Goal: Task Accomplishment & Management: Use online tool/utility

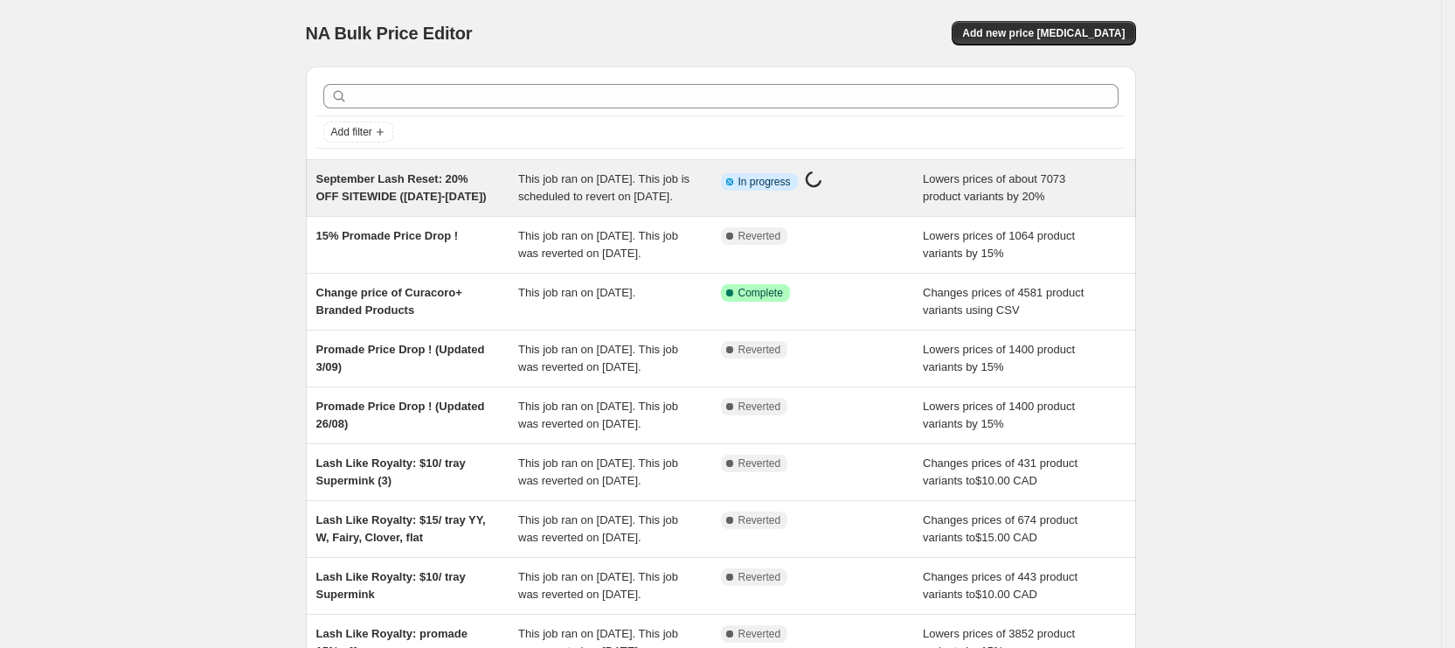
click at [481, 205] on div "September Lash Reset: 20% OFF SITEWIDE ([DATE]-[DATE])" at bounding box center [417, 187] width 203 height 35
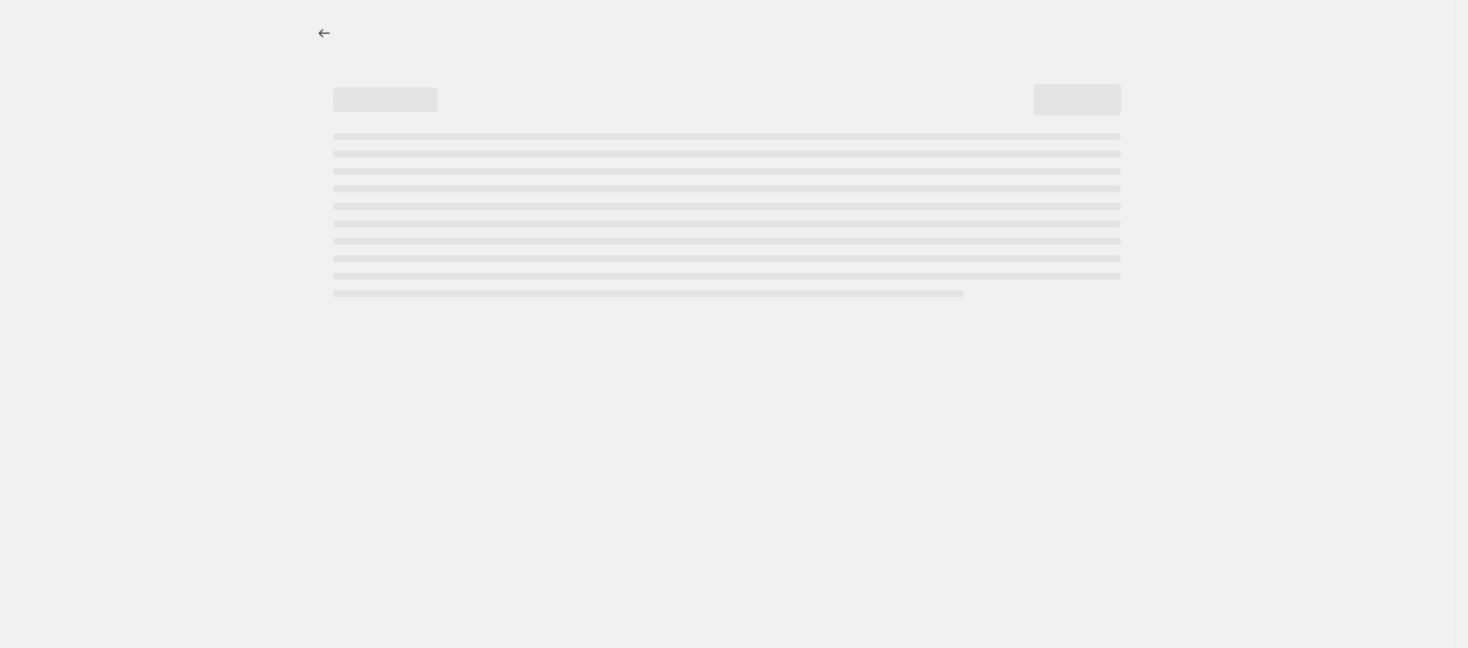
select select "percentage"
select select "not_equal"
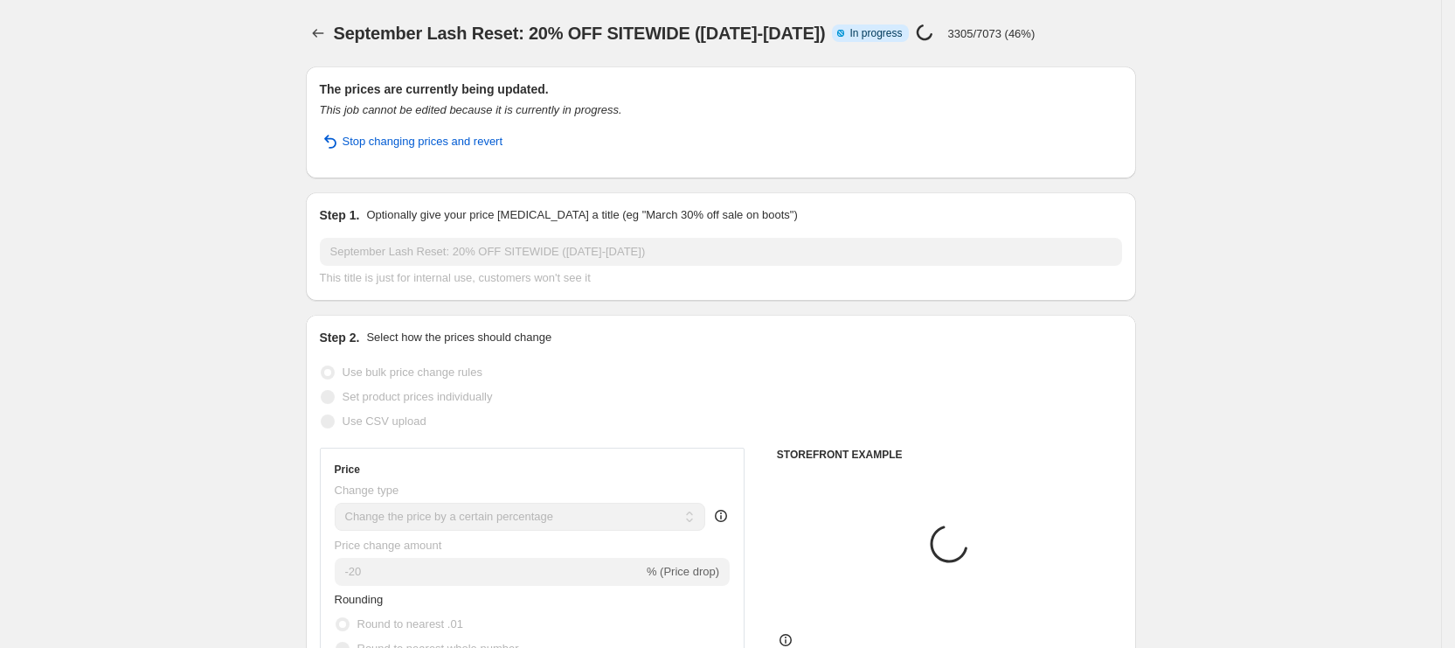
select select "vendor"
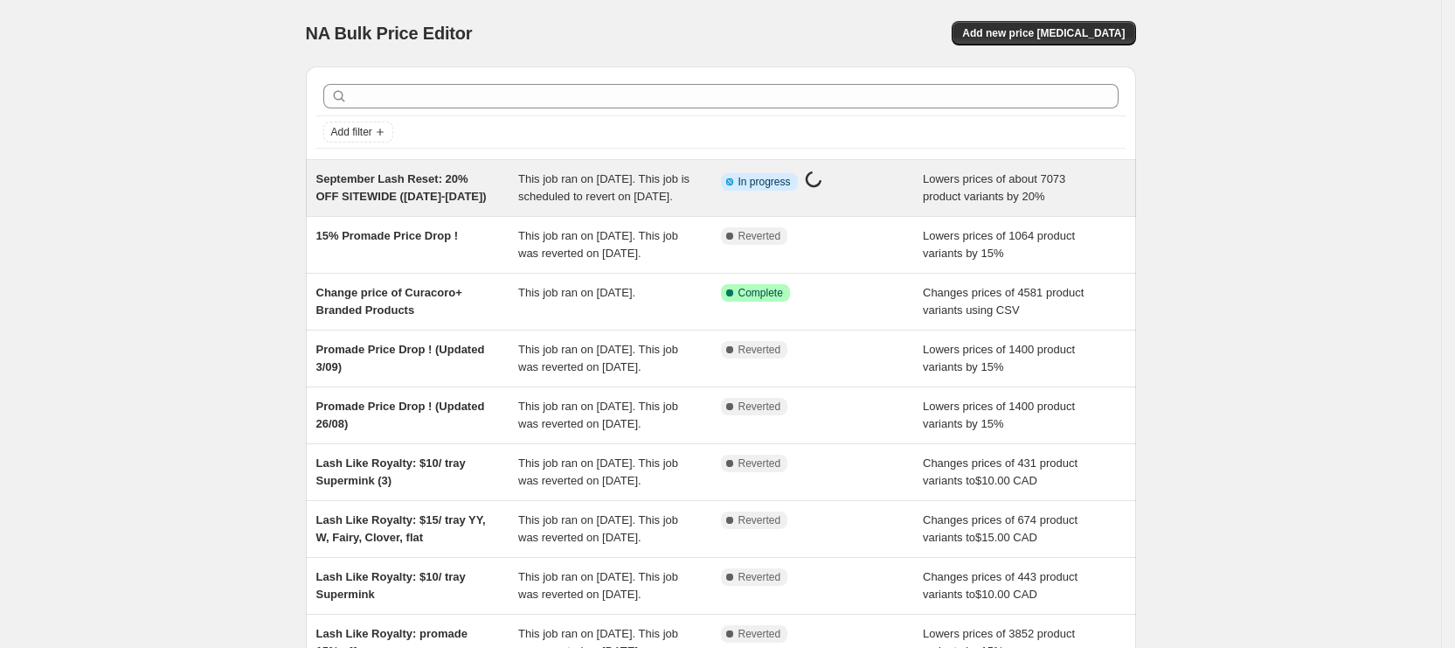
click at [666, 205] on div "This job ran on [DATE]. This job is scheduled to revert on [DATE]." at bounding box center [619, 187] width 203 height 35
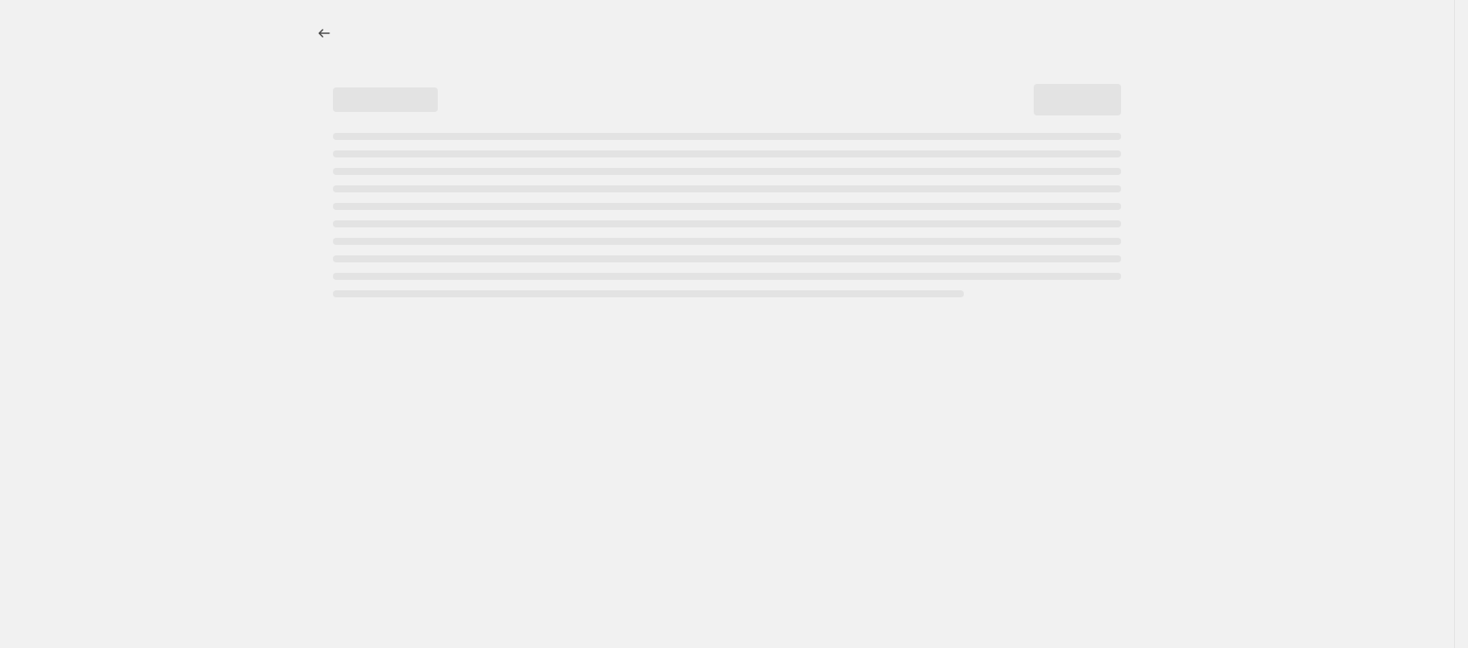
select select "percentage"
select select "not_equal"
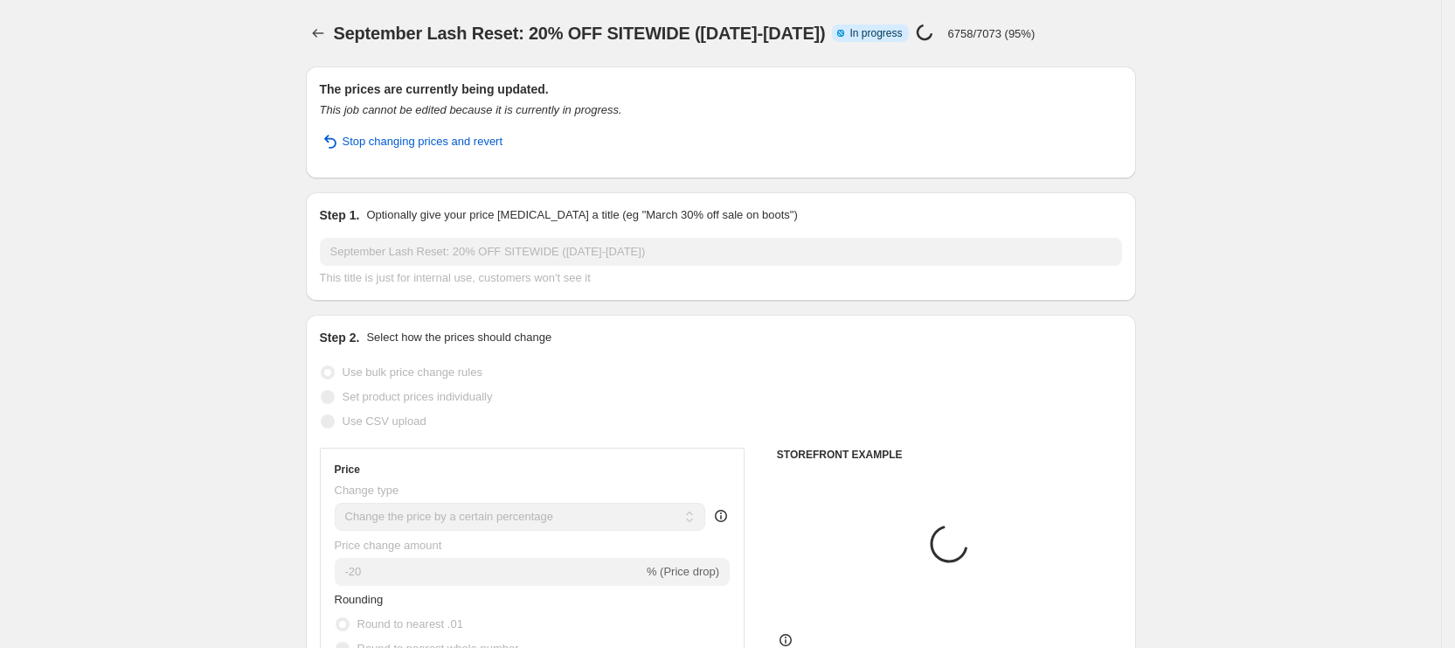
select select "vendor"
